Goal: Transaction & Acquisition: Subscribe to service/newsletter

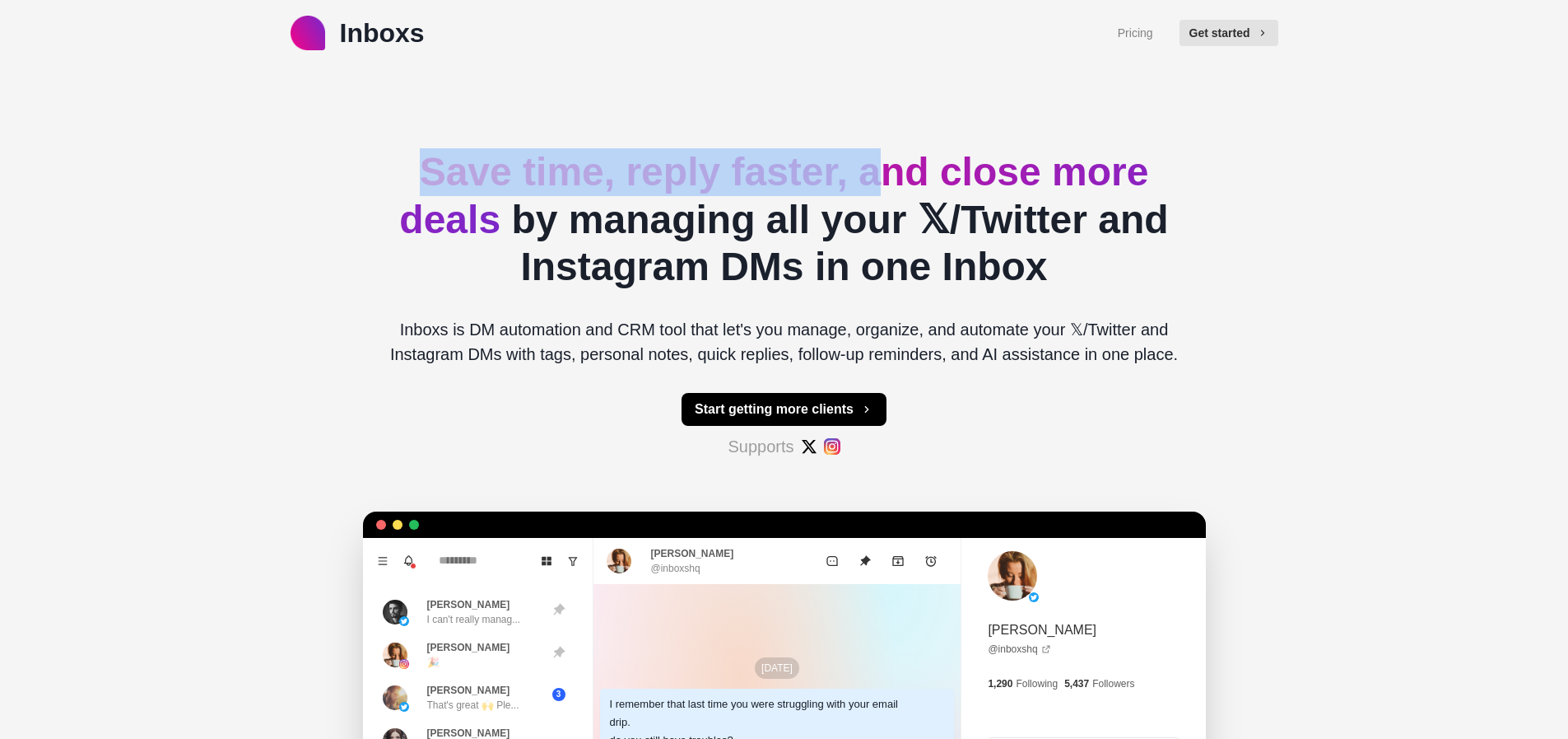
click at [885, 163] on span "Save time, reply faster, and close more deals" at bounding box center [773, 195] width 749 height 91
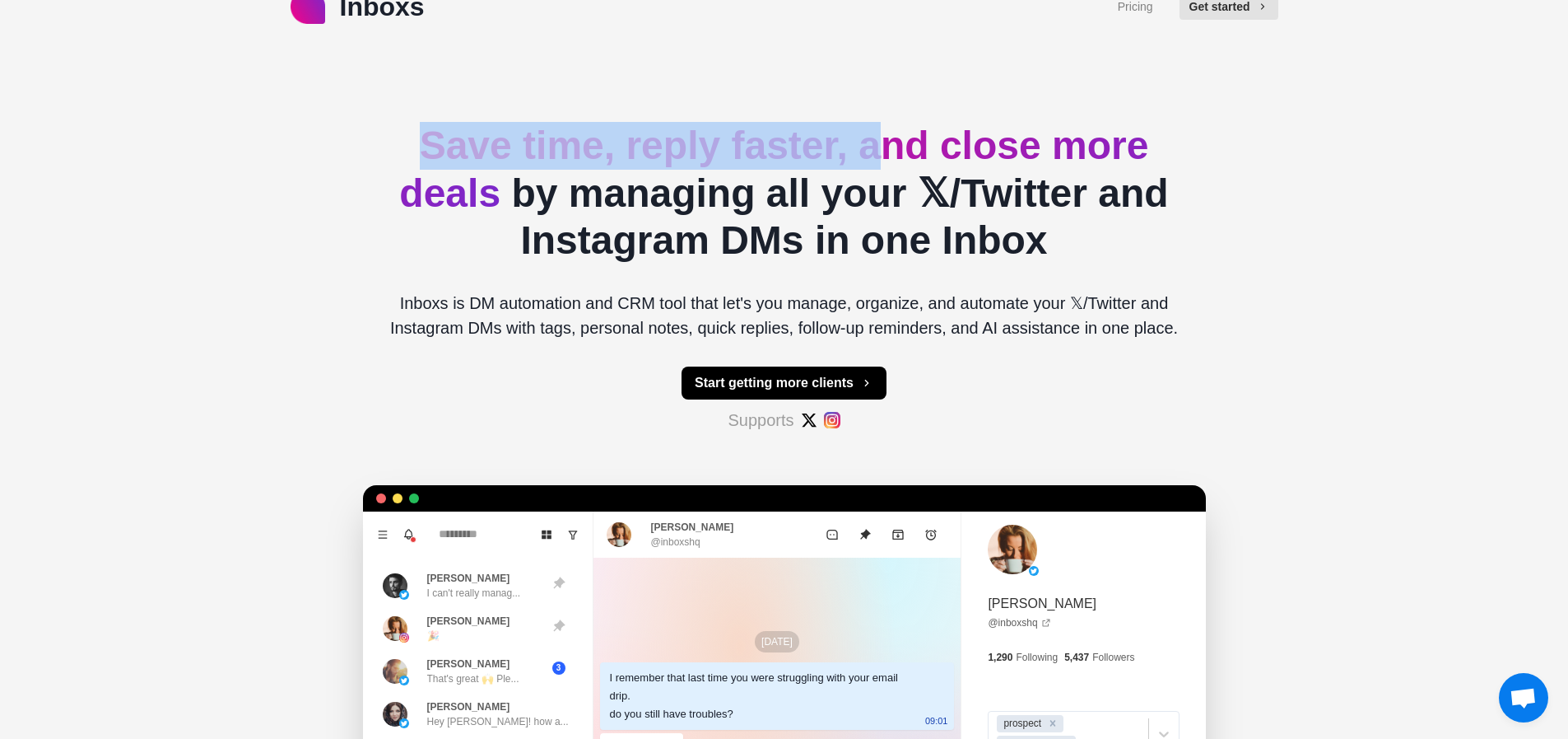
scroll to position [28, 0]
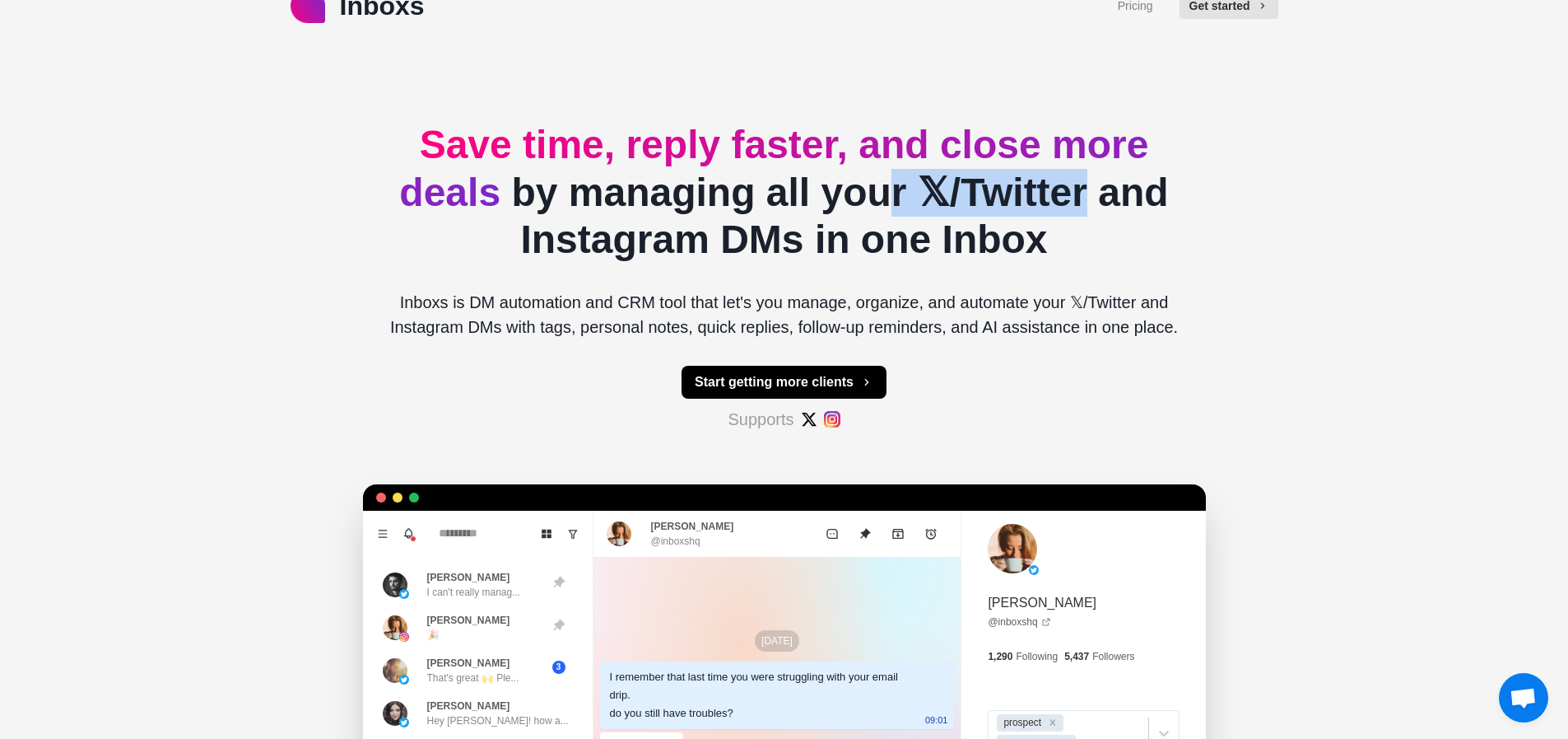
drag, startPoint x: 1062, startPoint y: 190, endPoint x: 824, endPoint y: 213, distance: 239.1
click at [861, 195] on h2 "Save time, reply faster, and close more deals by managing all your 𝕏/Twitter an…" at bounding box center [784, 192] width 817 height 143
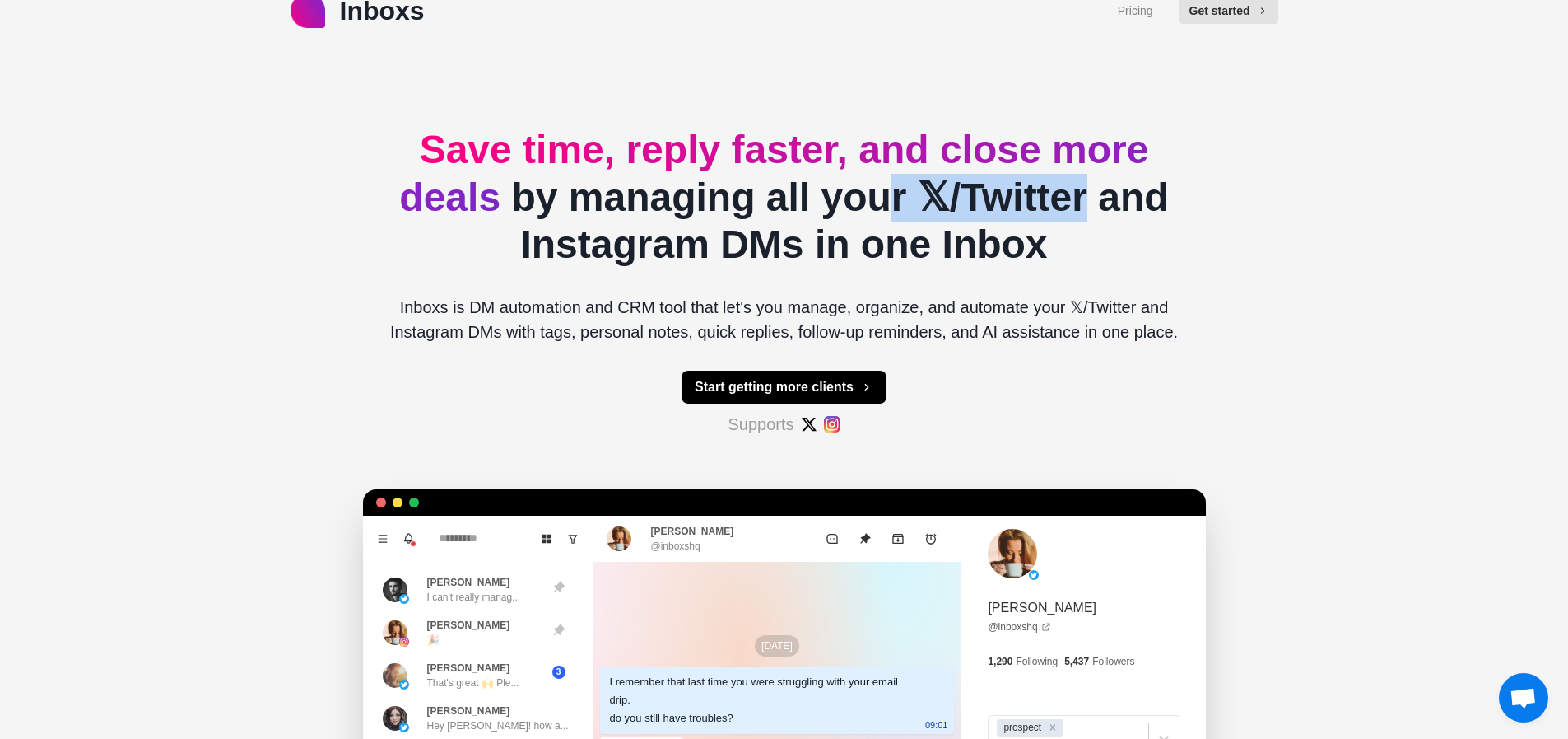
scroll to position [0, 0]
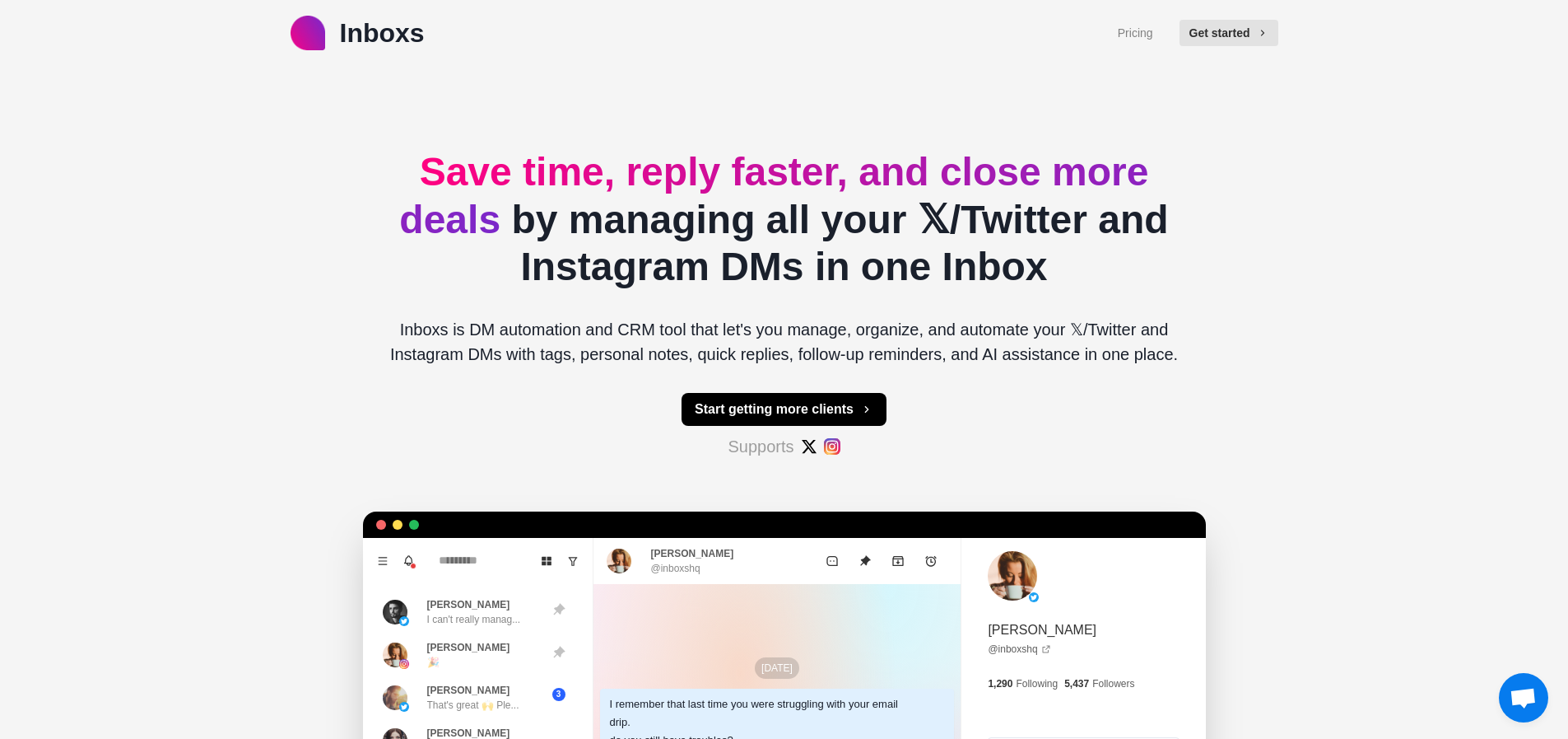
click at [1106, 30] on div at bounding box center [771, 33] width 693 height 40
click at [1156, 33] on div "Pricing Get started" at bounding box center [1198, 33] width 161 height 40
click at [1149, 33] on link "Pricing" at bounding box center [1135, 33] width 35 height 17
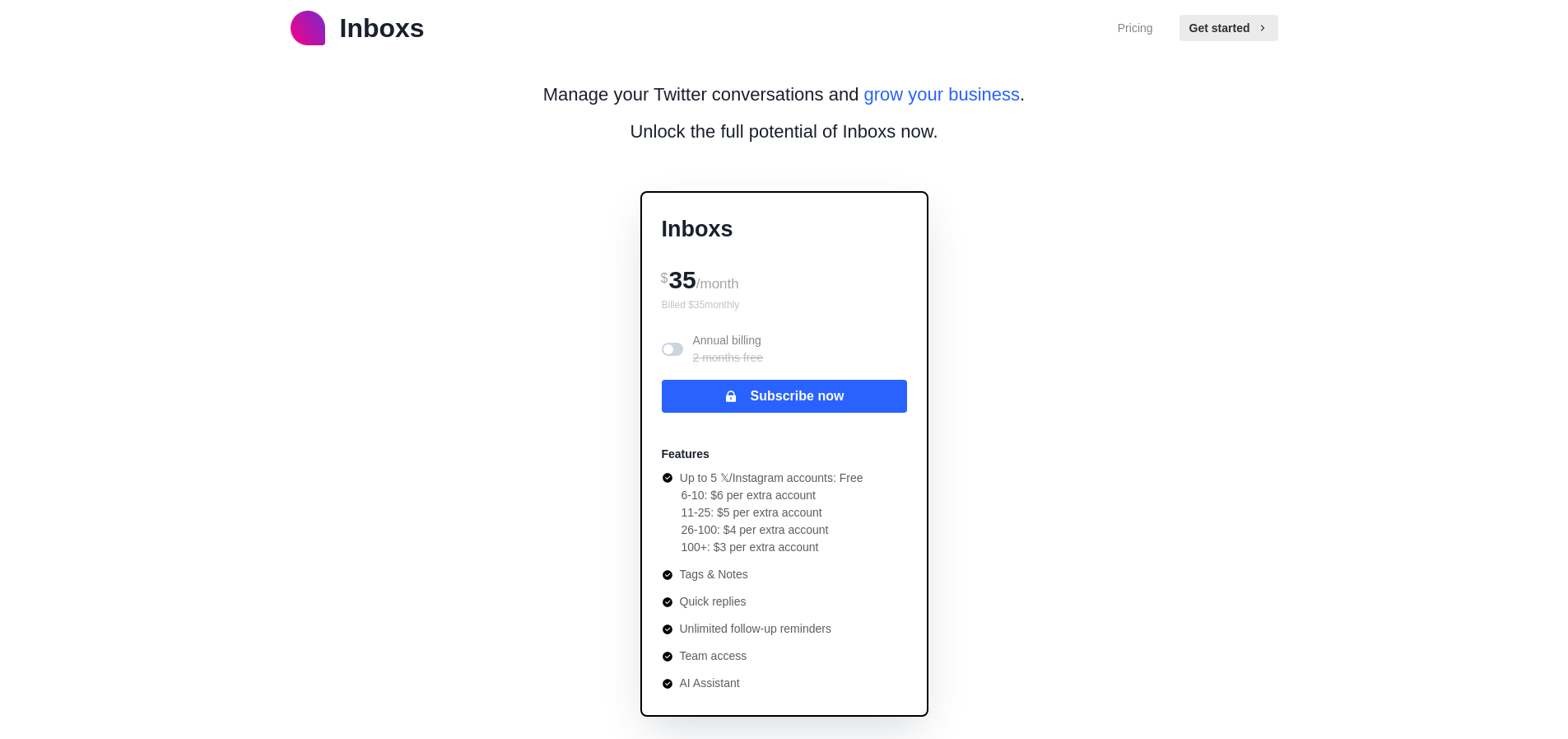
scroll to position [7, 0]
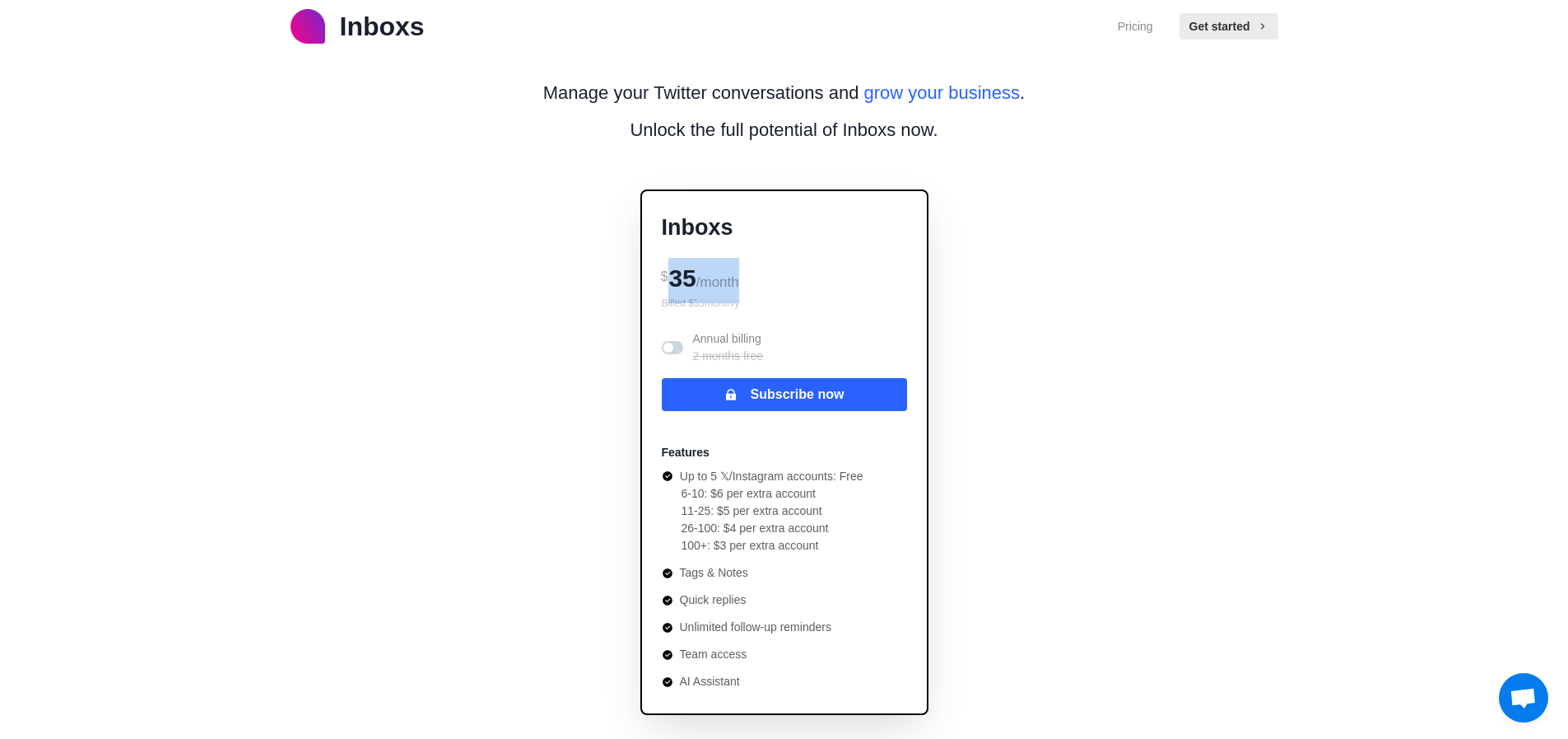
drag, startPoint x: 750, startPoint y: 290, endPoint x: 656, endPoint y: 283, distance: 94.3
click at [674, 283] on div "$ 35 /month" at bounding box center [784, 277] width 246 height 38
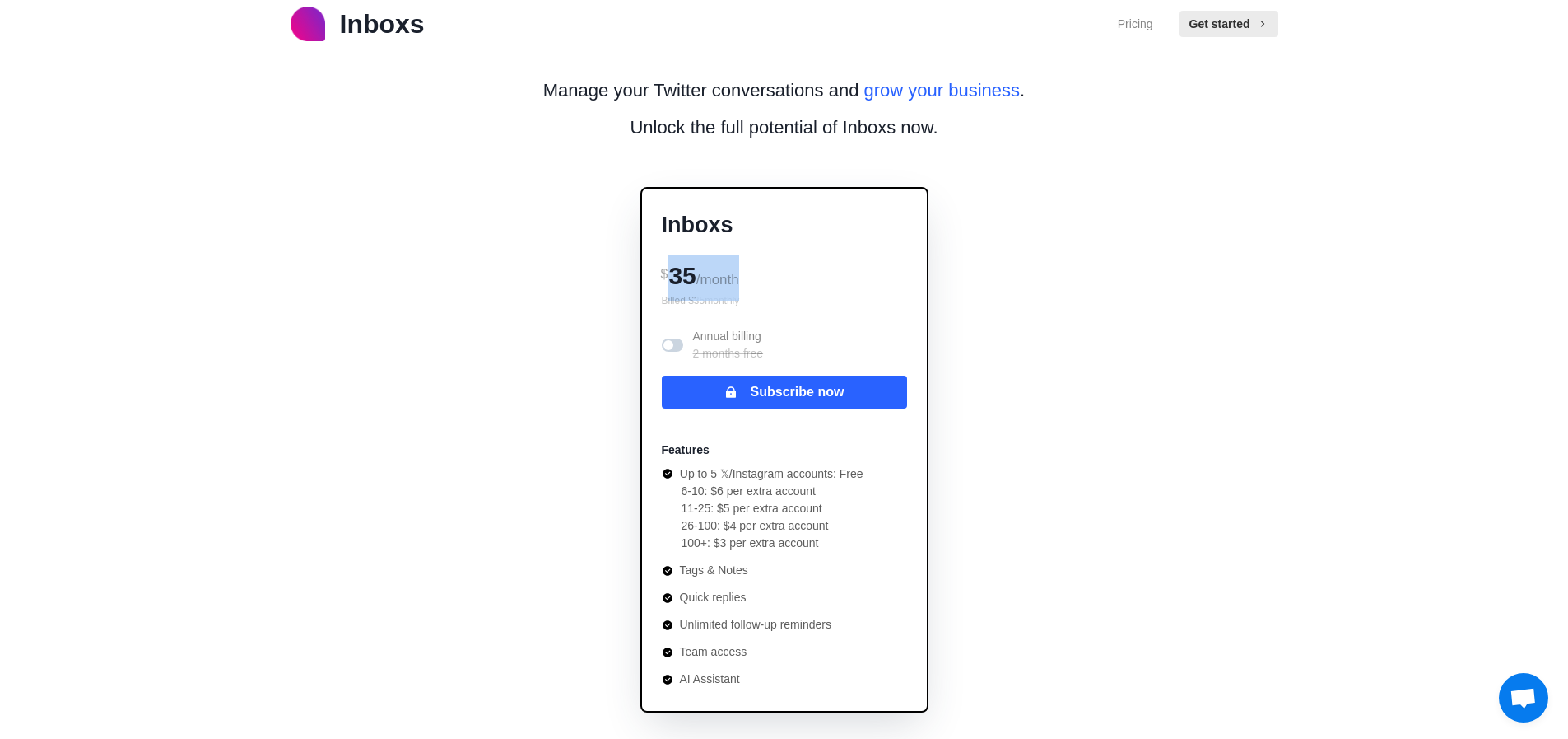
scroll to position [10, 0]
drag, startPoint x: 684, startPoint y: 473, endPoint x: 769, endPoint y: 471, distance: 85.0
click at [714, 473] on p "Up to 5 𝕏/Instagram accounts: Free" at bounding box center [771, 473] width 184 height 17
click at [863, 483] on div "Features Up to 5 𝕏/Instagram accounts: Free 6-10: $6 per extra account 11-25: $…" at bounding box center [784, 553] width 246 height 266
click at [850, 537] on li "100+: $3 per extra account" at bounding box center [772, 542] width 182 height 17
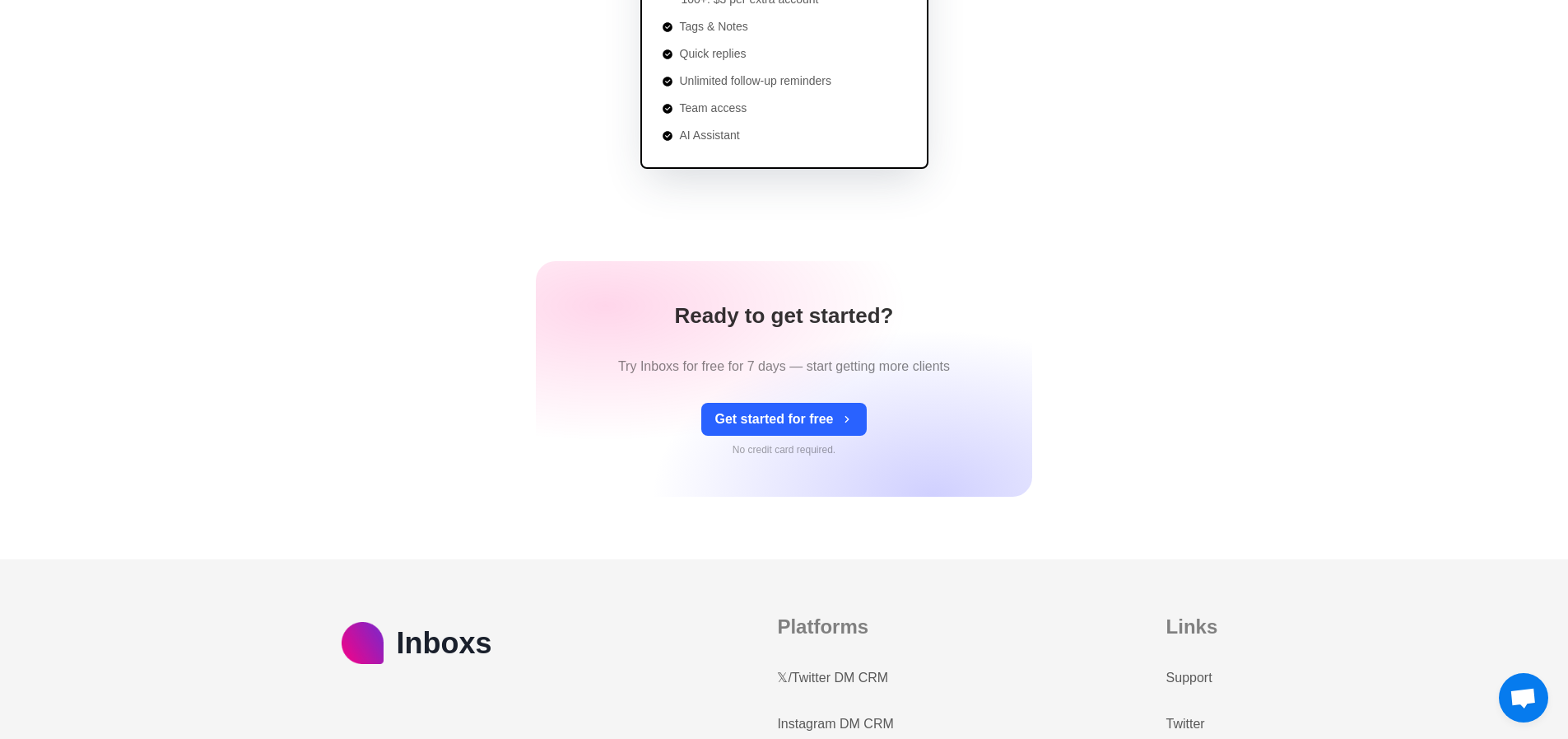
scroll to position [0, 0]
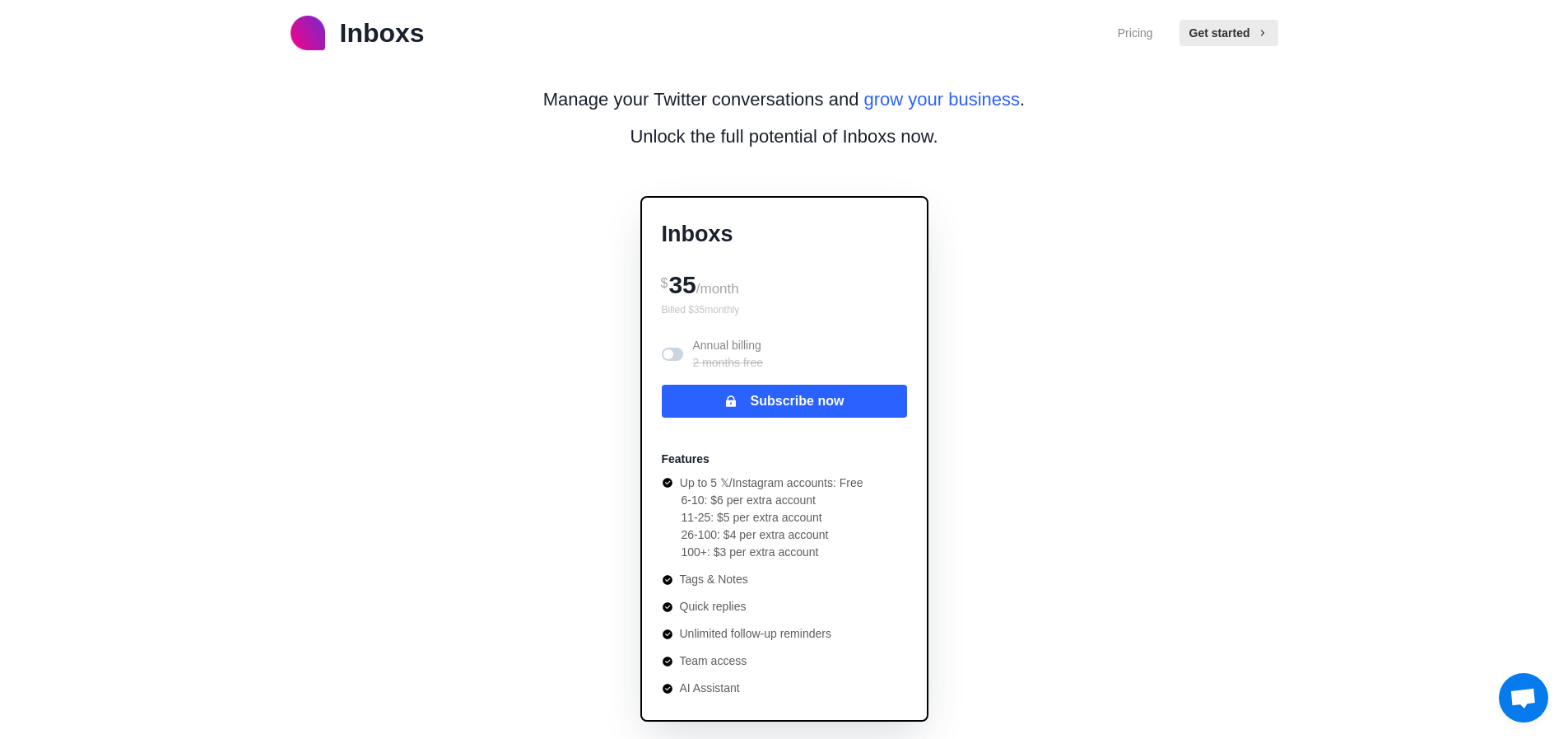
click at [417, 37] on p "Inboxs" at bounding box center [382, 33] width 85 height 40
